Goal: Find specific page/section: Find specific page/section

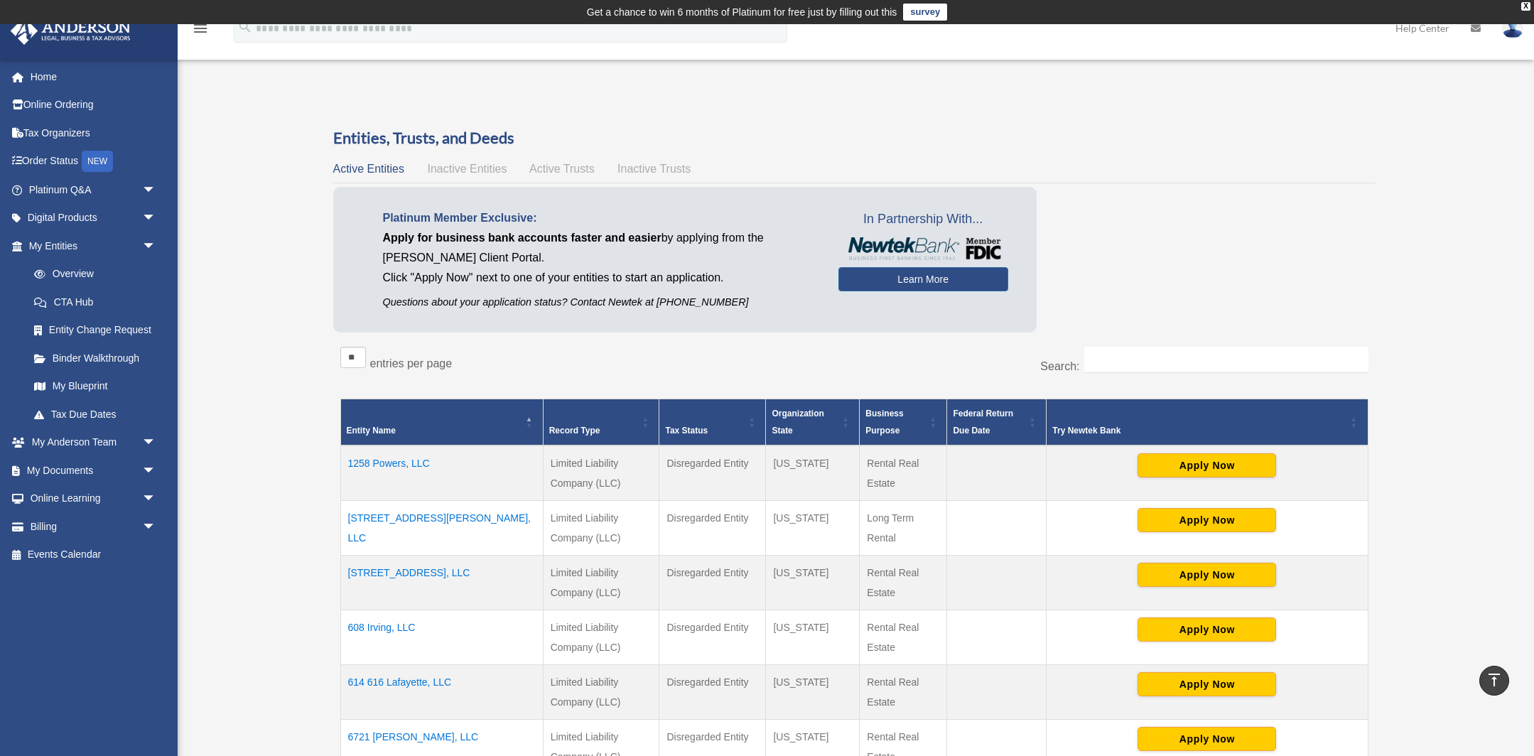
scroll to position [328, 0]
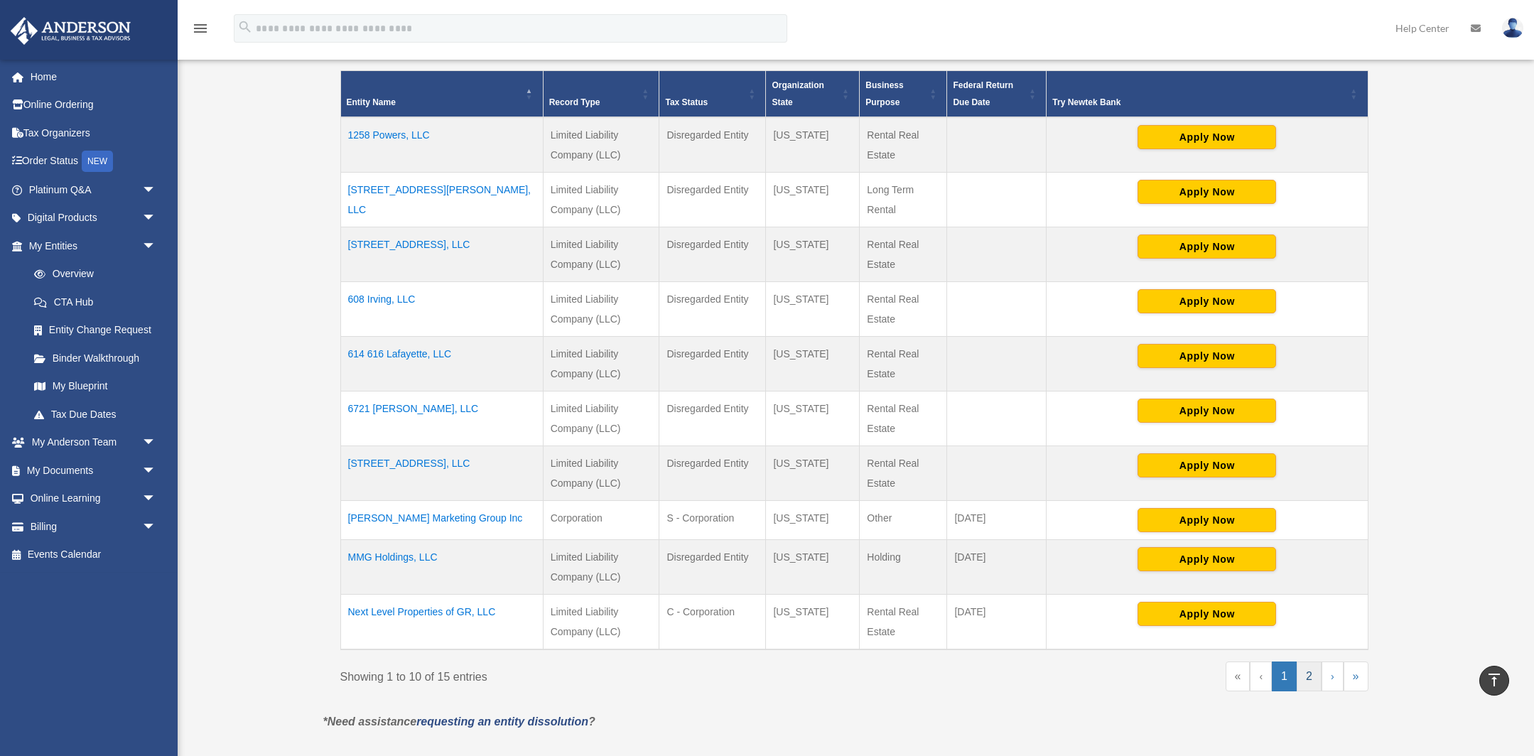
click at [1309, 679] on link "2" at bounding box center [1309, 677] width 25 height 30
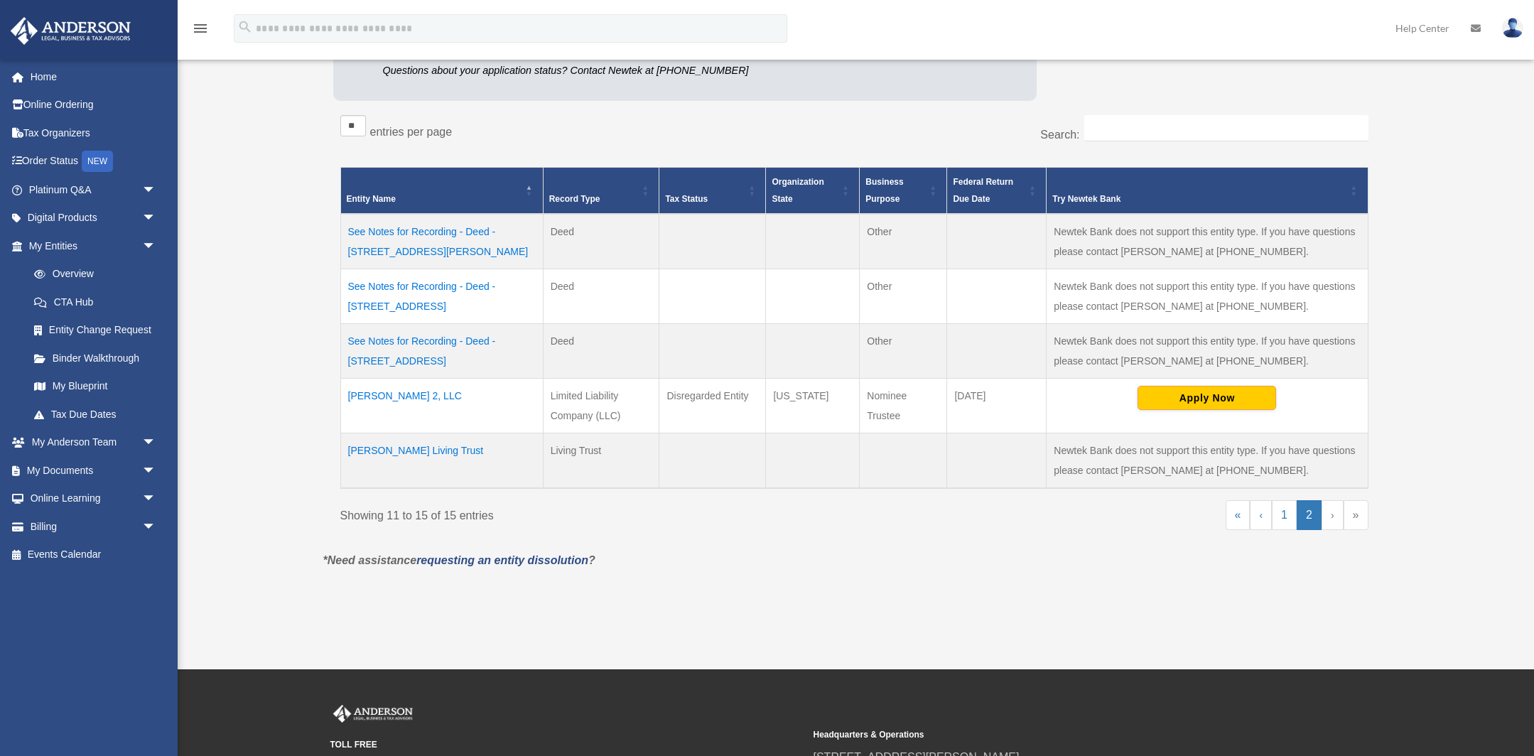
scroll to position [230, 0]
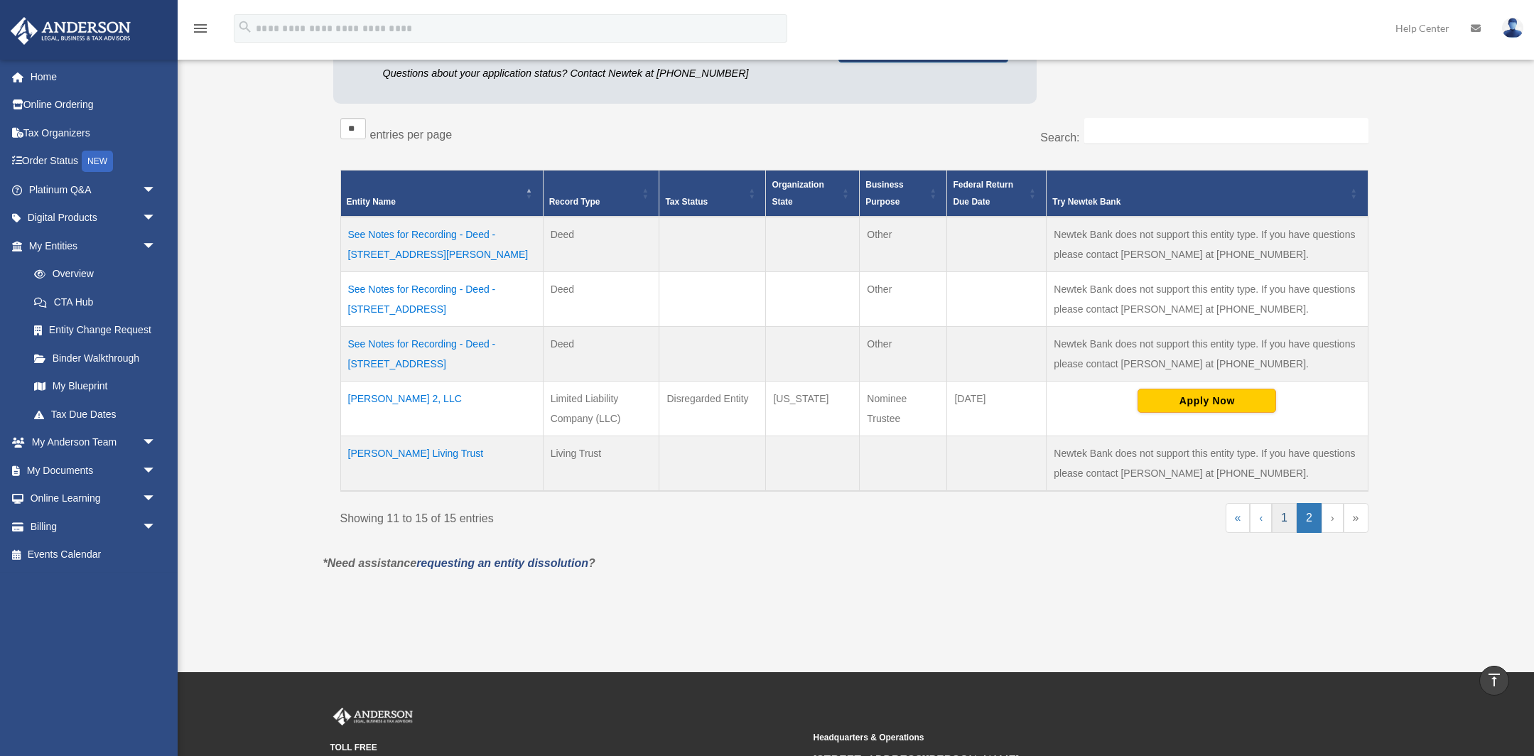
click at [1286, 514] on link "1" at bounding box center [1284, 518] width 25 height 30
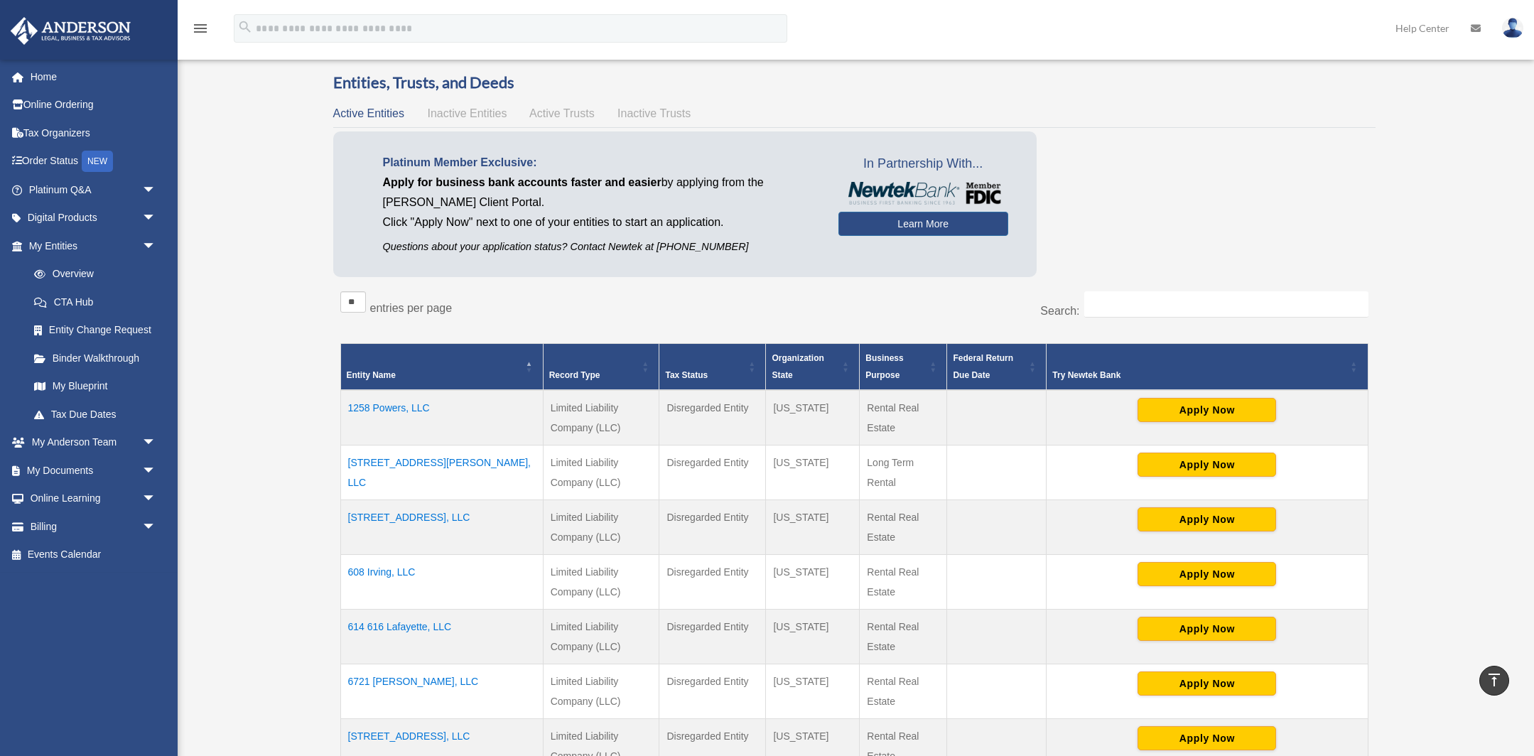
scroll to position [0, 0]
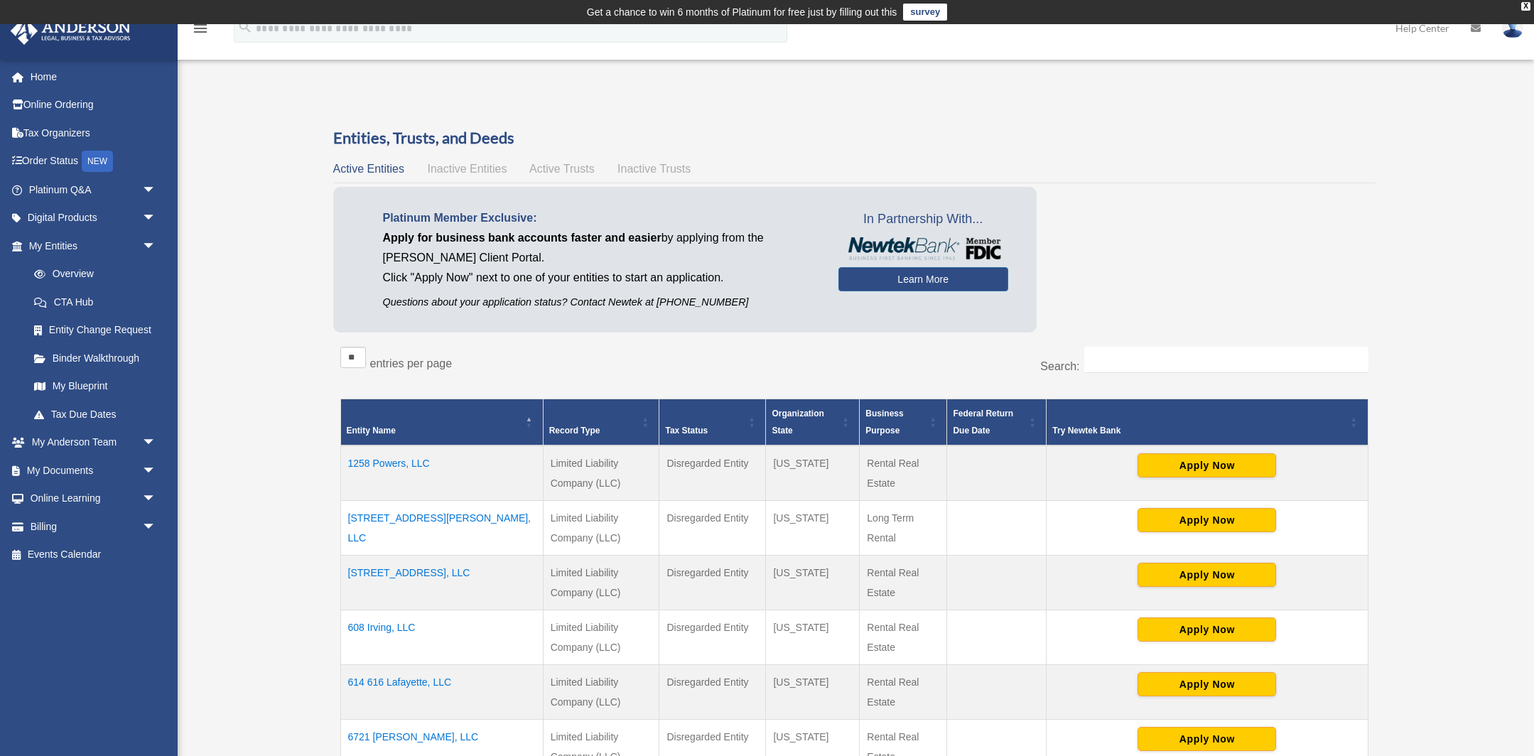
click at [480, 173] on span "Inactive Entities" at bounding box center [467, 169] width 80 height 12
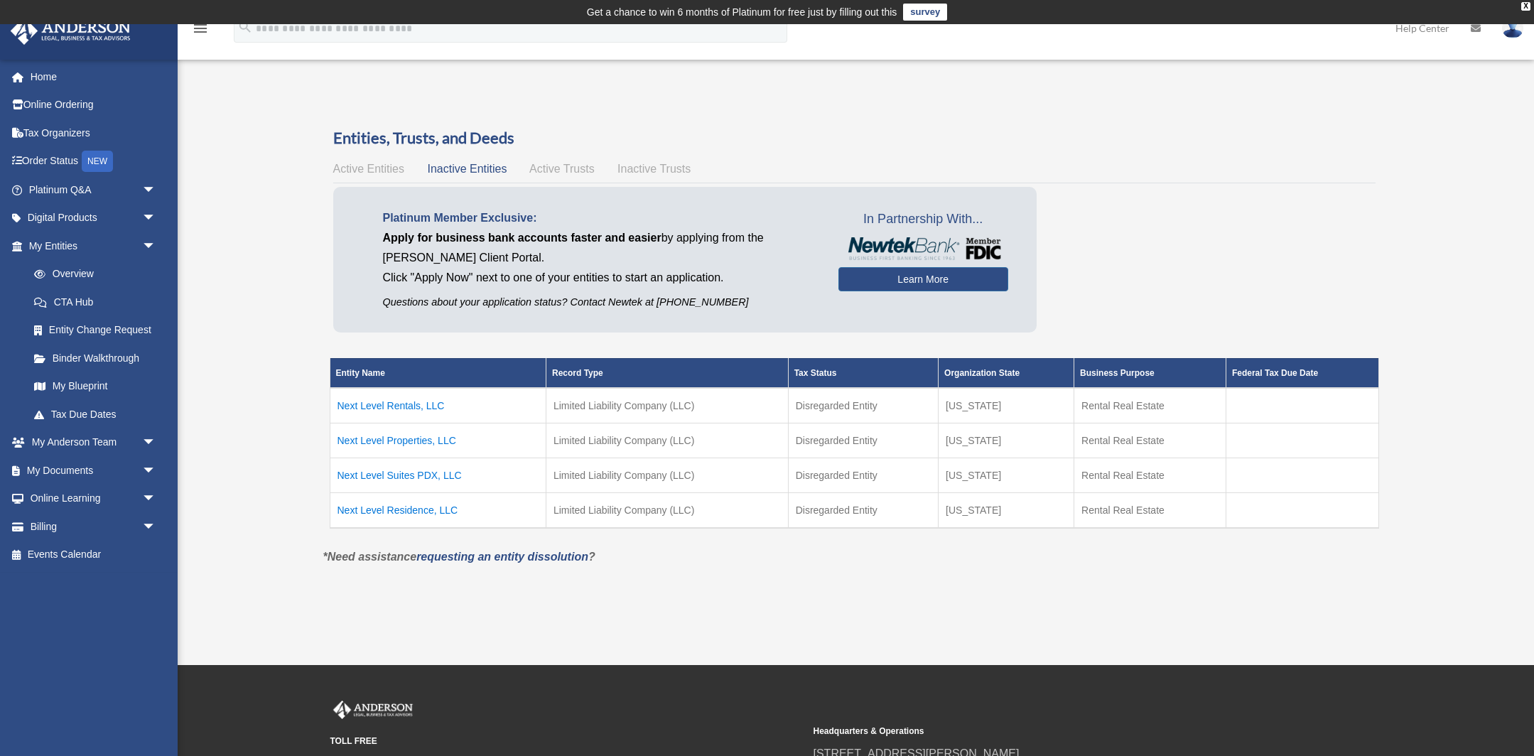
click at [372, 168] on span "Active Entities" at bounding box center [368, 169] width 71 height 12
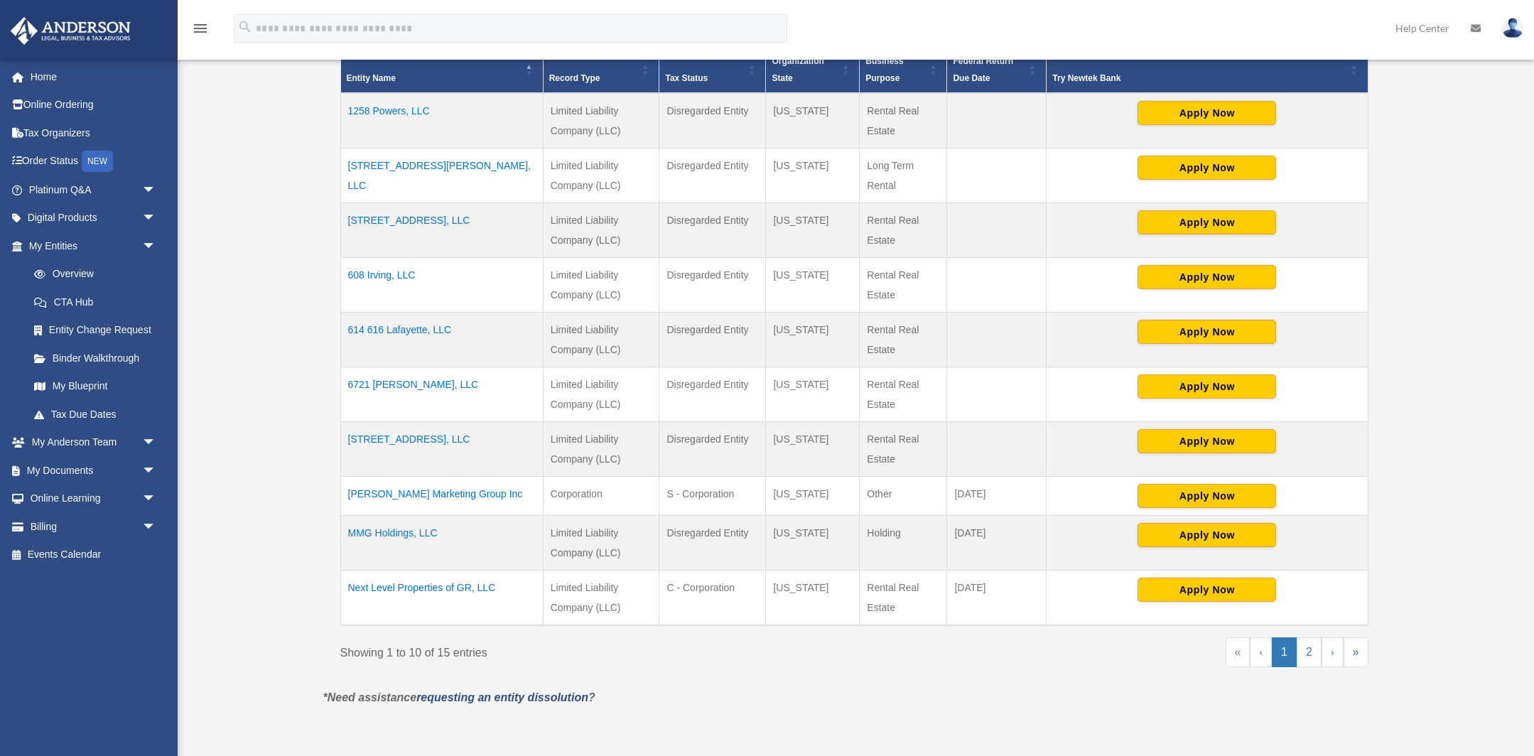
scroll to position [352, 0]
click at [1307, 654] on link "2" at bounding box center [1309, 653] width 25 height 30
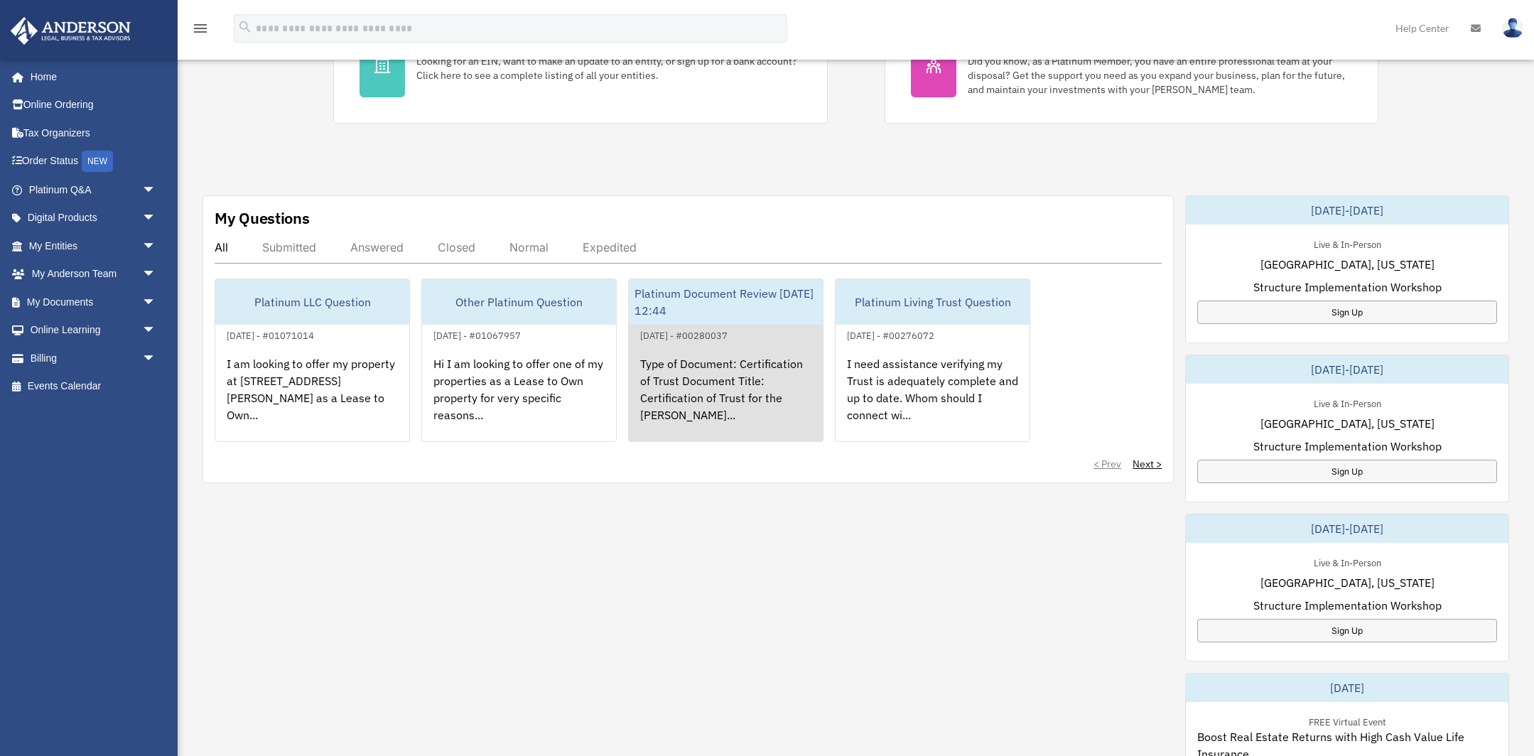
scroll to position [338, 0]
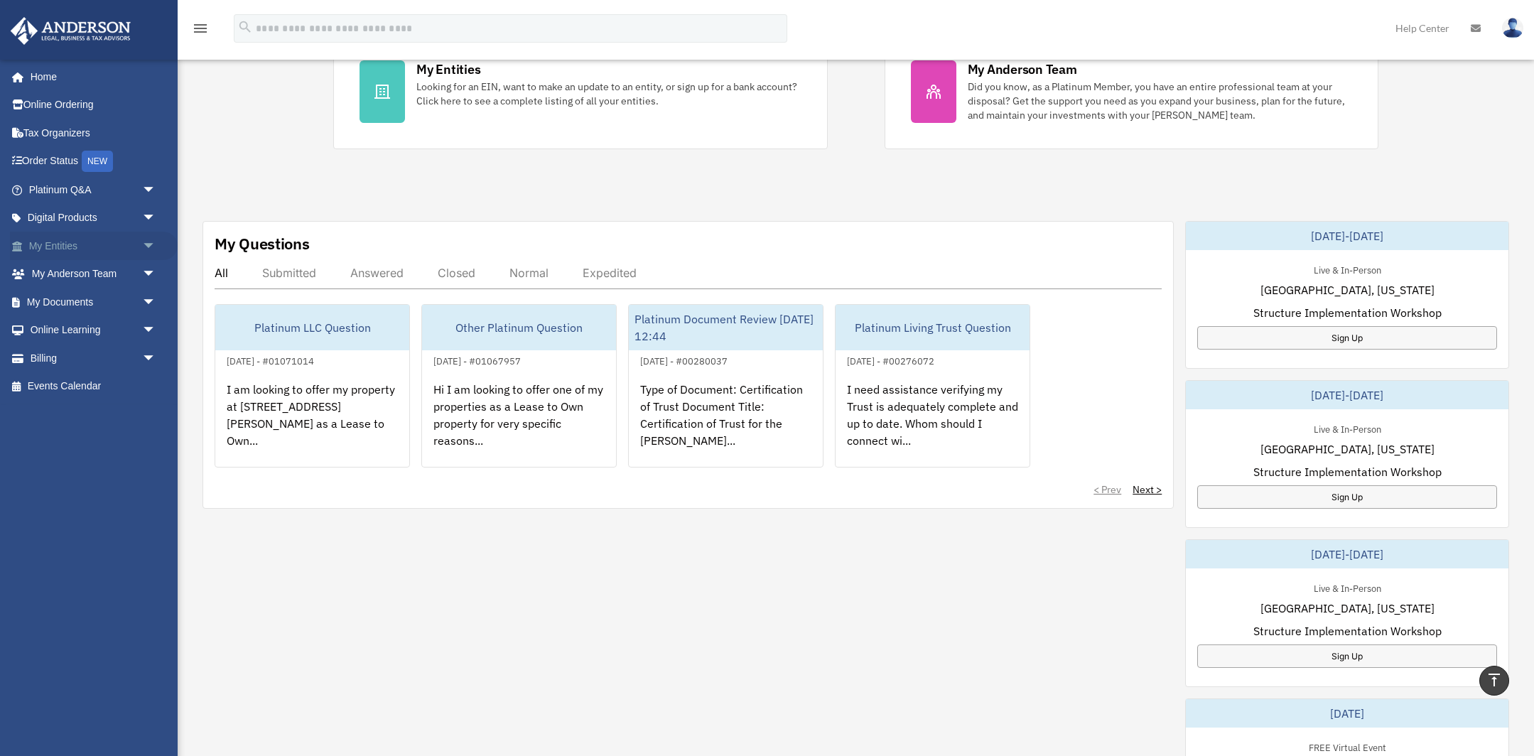
click at [74, 246] on link "My Entities arrow_drop_down" at bounding box center [94, 246] width 168 height 28
